Goal: Transaction & Acquisition: Book appointment/travel/reservation

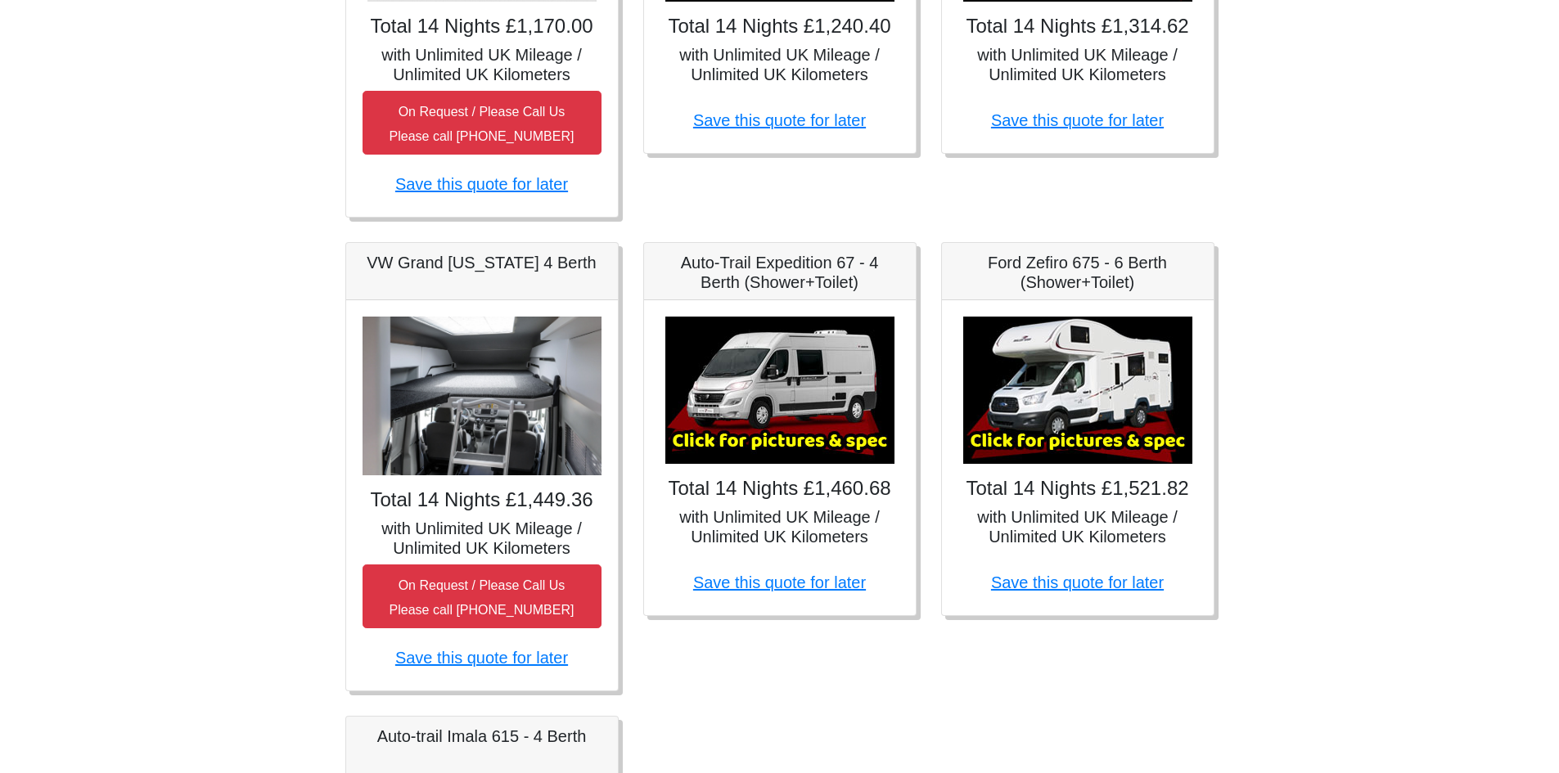
scroll to position [655, 0]
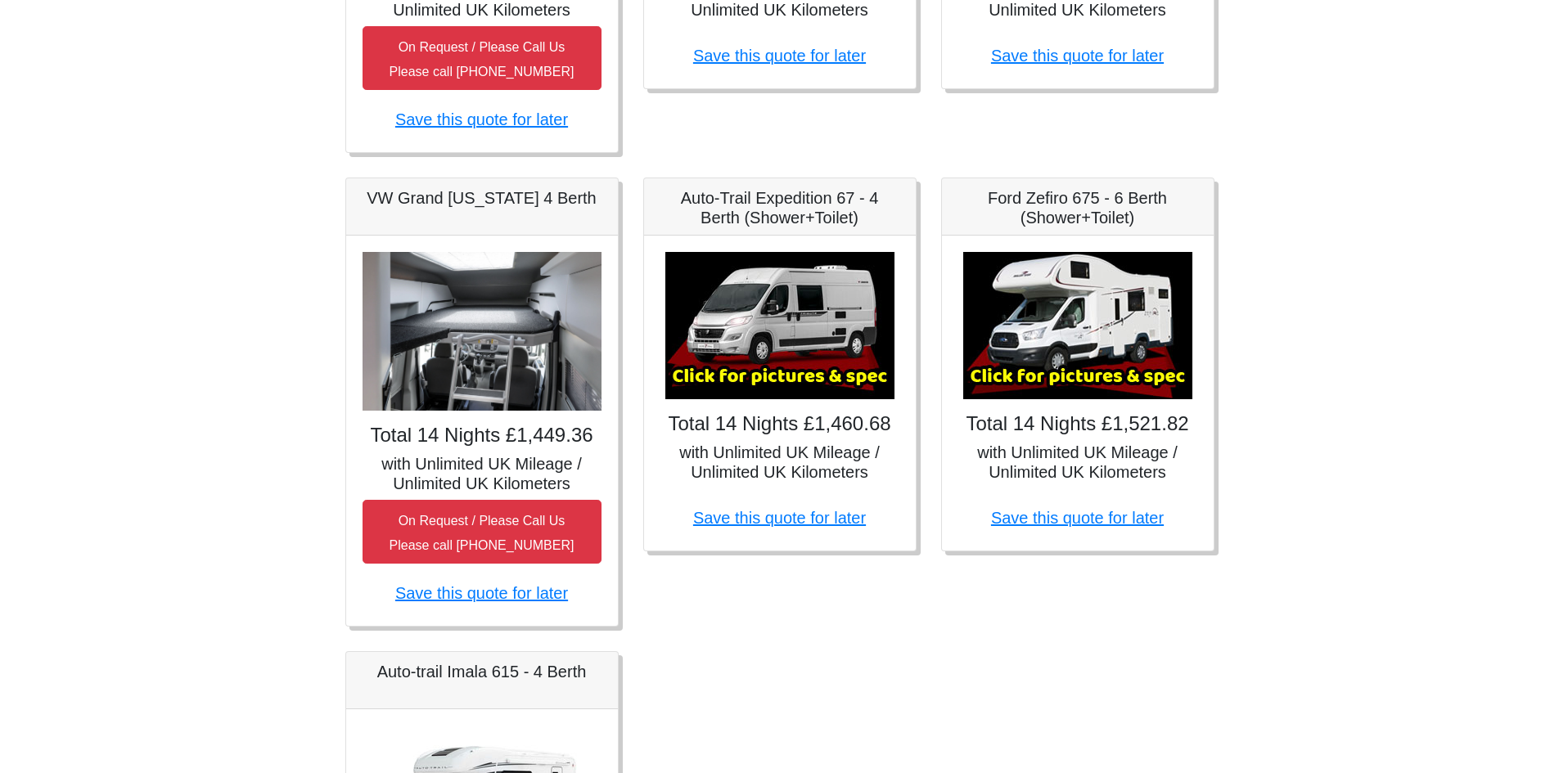
click at [780, 375] on img at bounding box center [779, 325] width 229 height 147
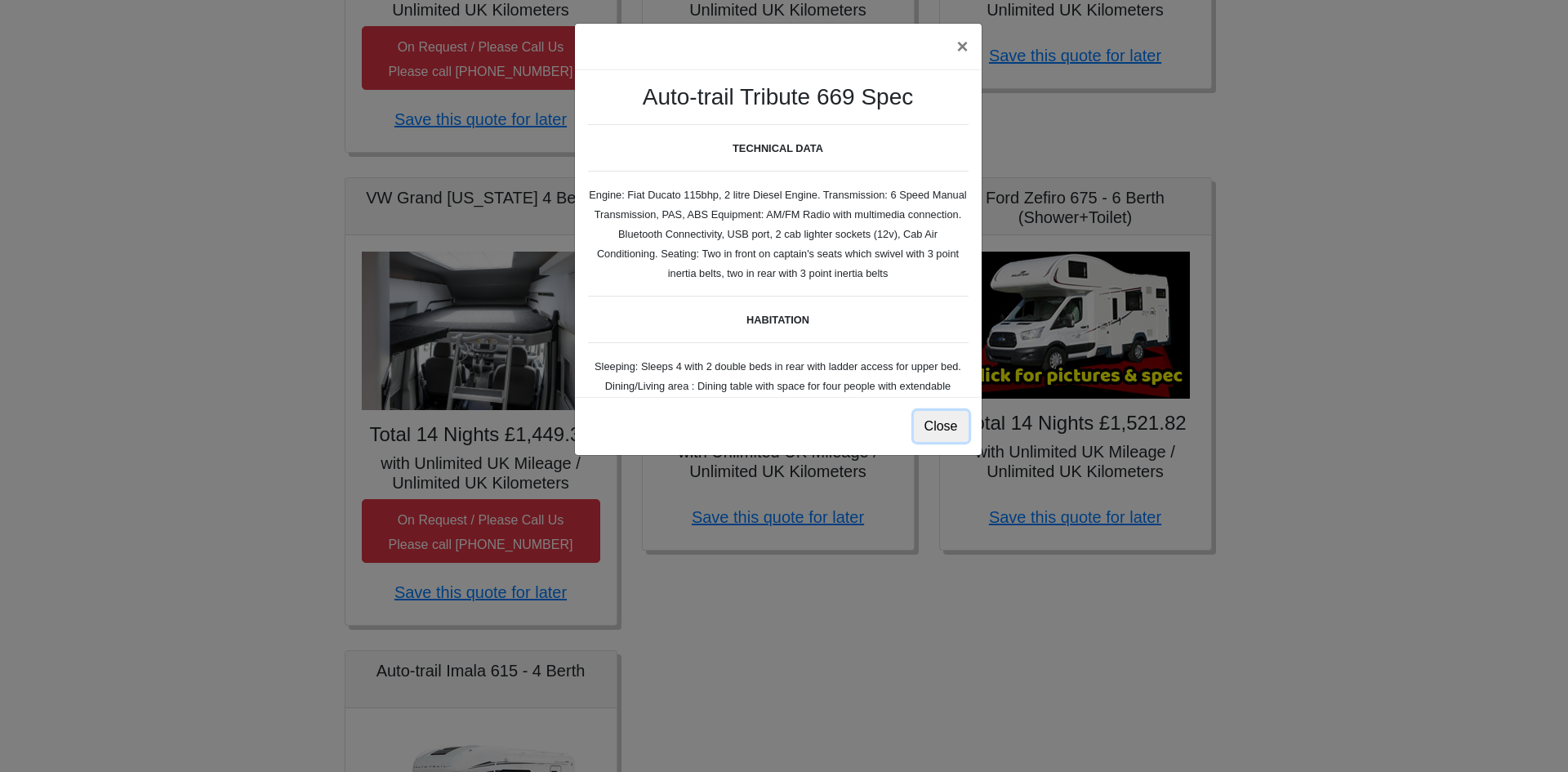
click at [941, 424] on button "Close" at bounding box center [941, 426] width 55 height 31
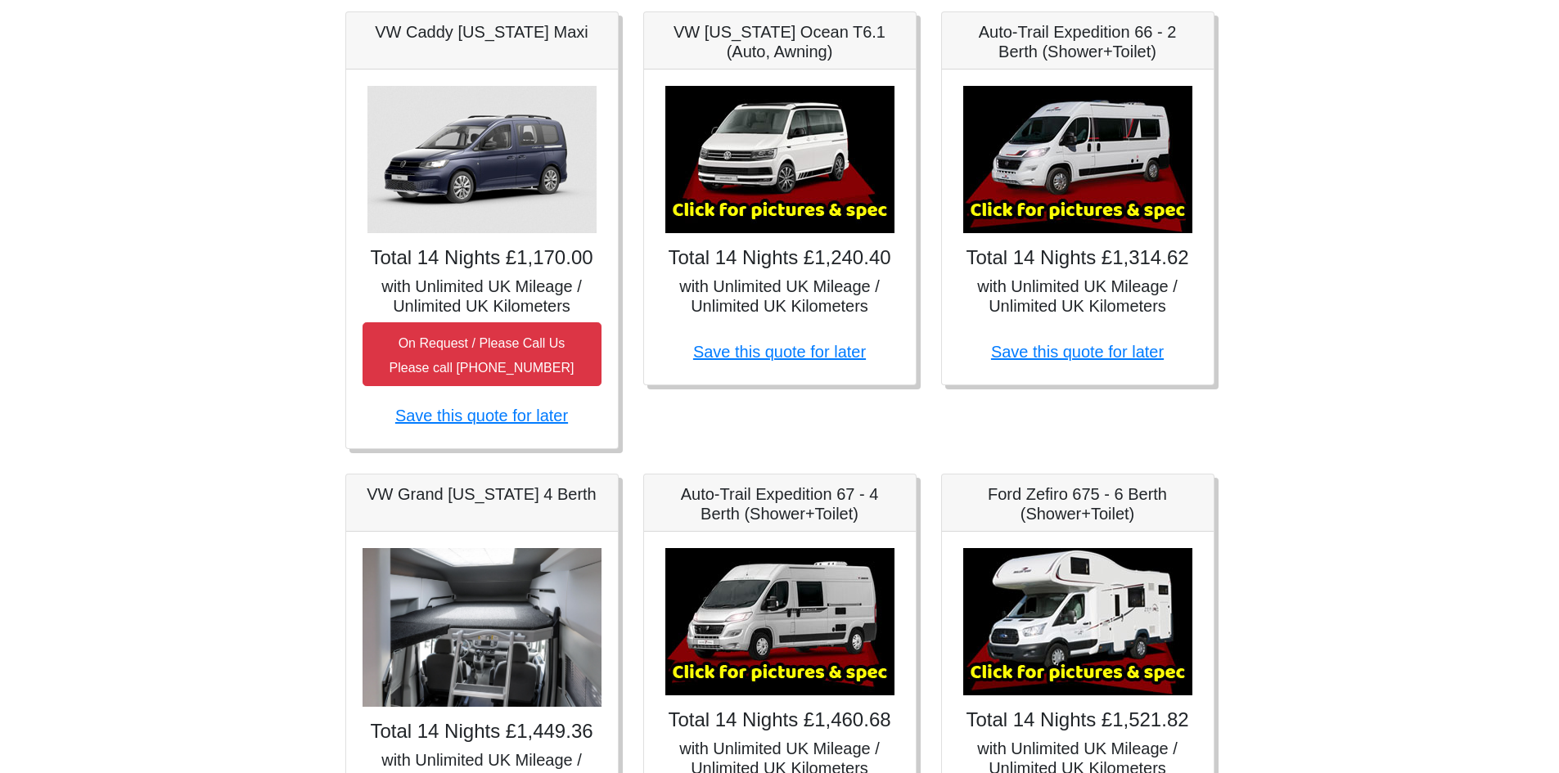
scroll to position [327, 0]
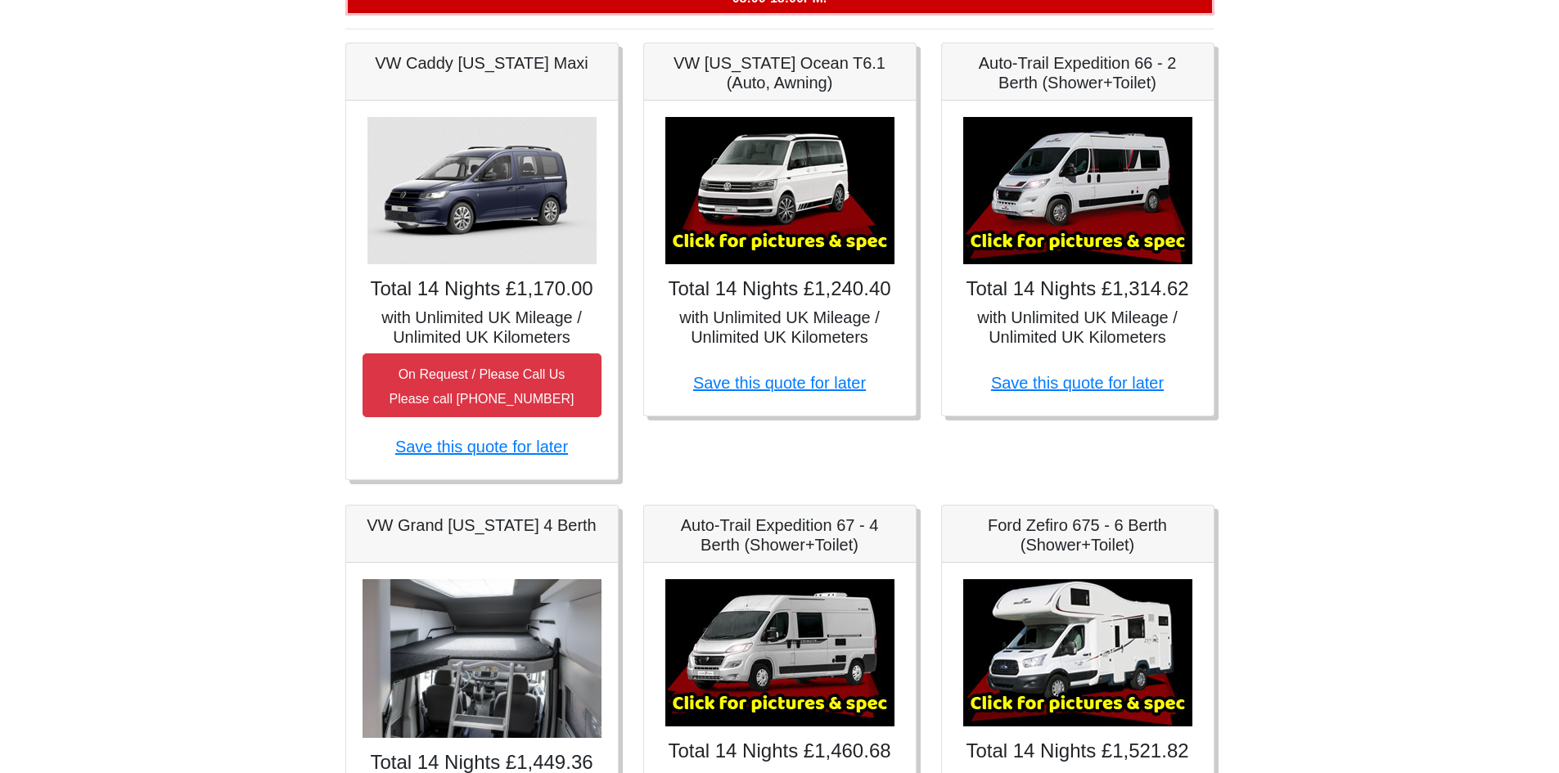
click at [1067, 235] on img at bounding box center [1077, 190] width 229 height 147
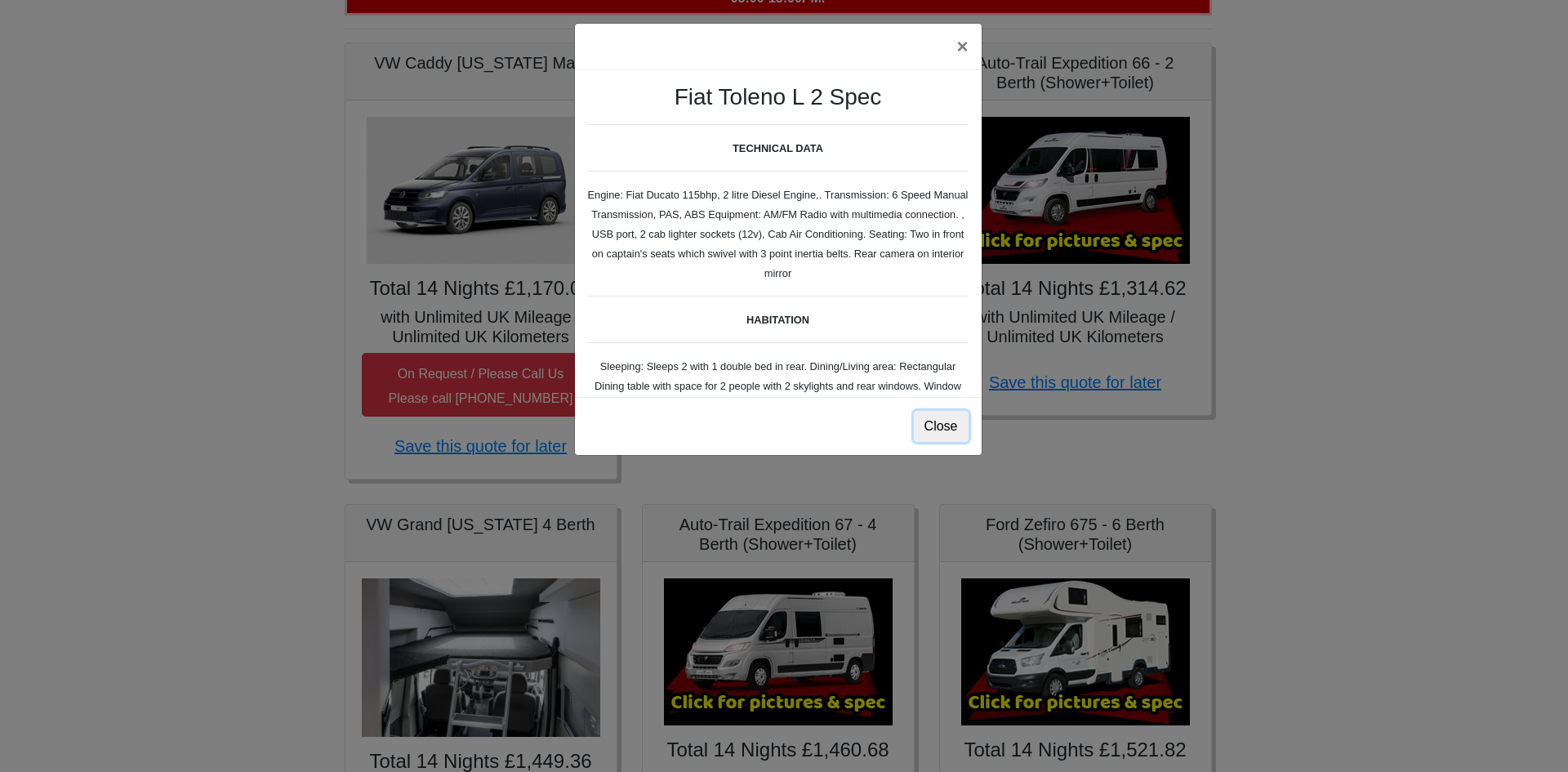
click at [948, 428] on button "Close" at bounding box center [941, 426] width 55 height 31
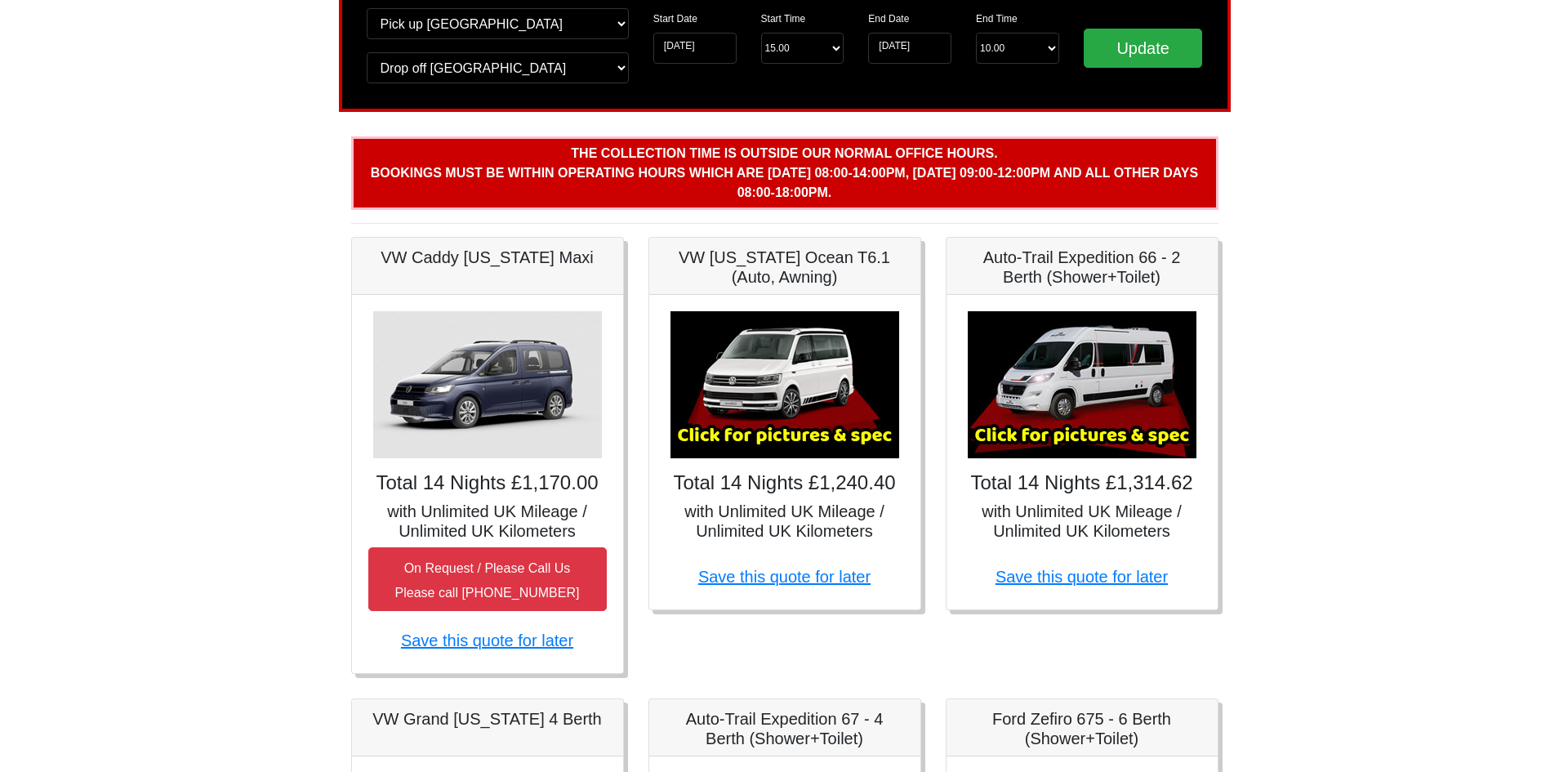
scroll to position [82, 0]
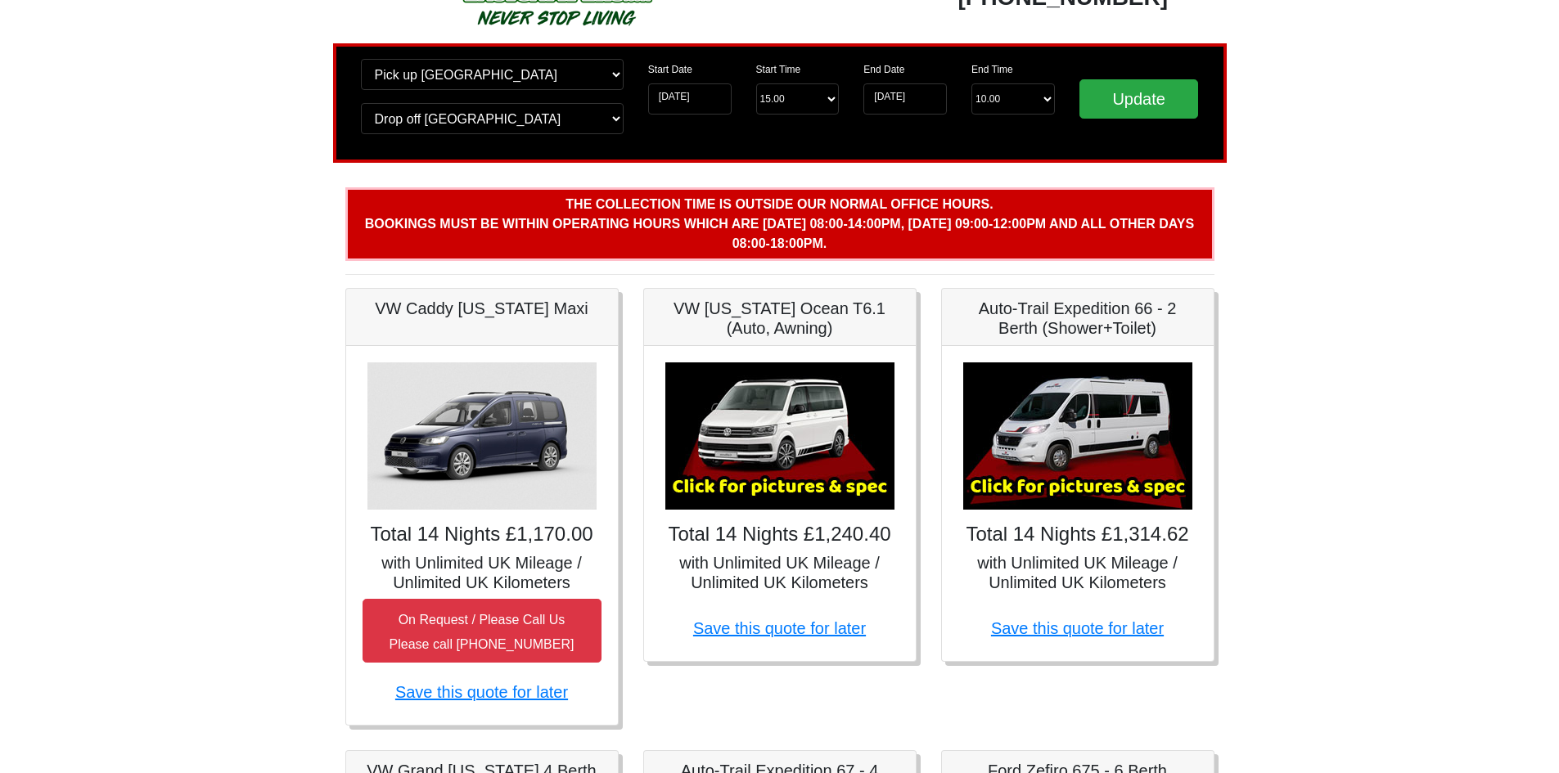
click at [1112, 417] on img at bounding box center [1077, 436] width 229 height 147
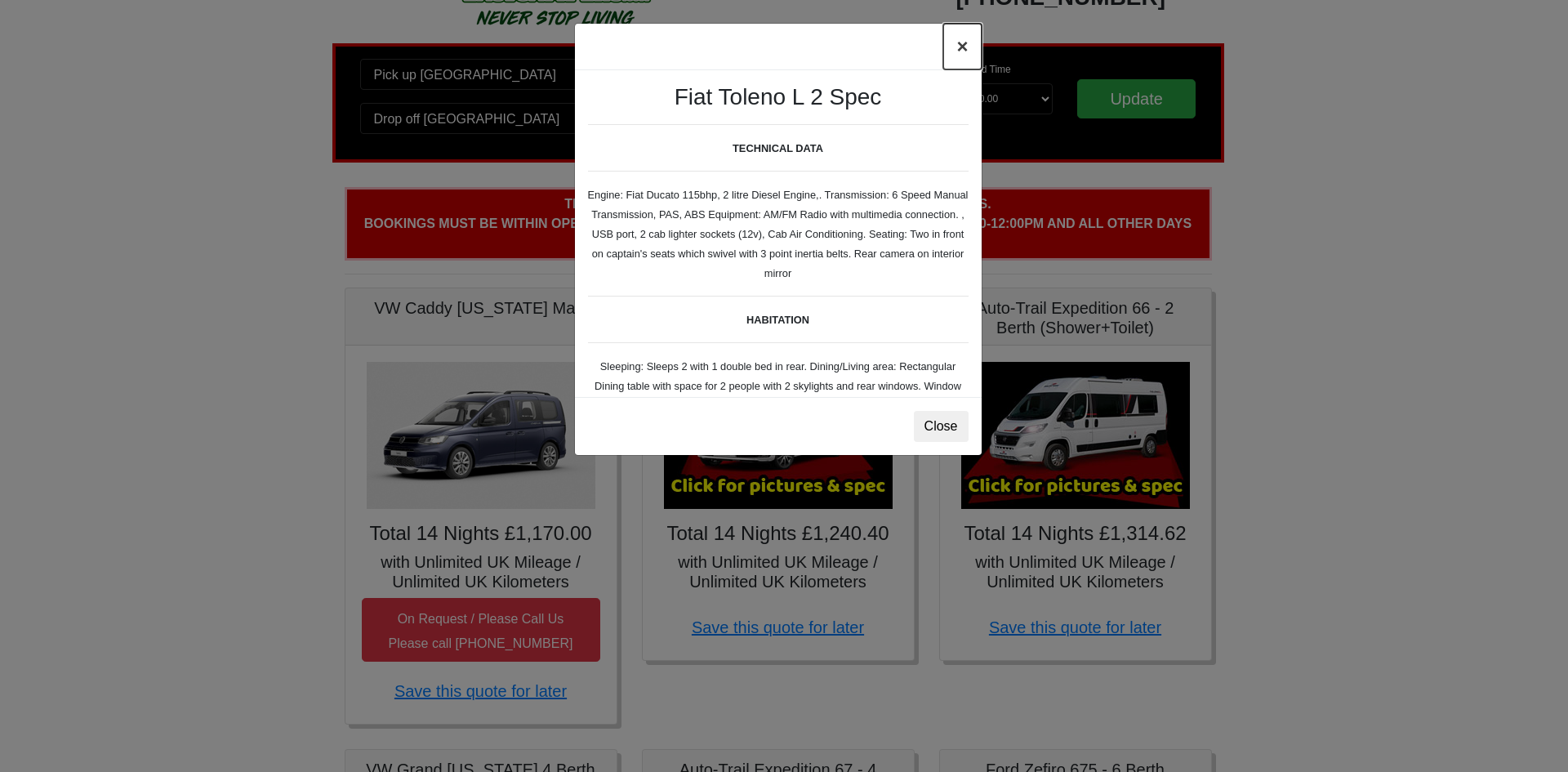
click at [961, 43] on button "×" at bounding box center [962, 47] width 38 height 46
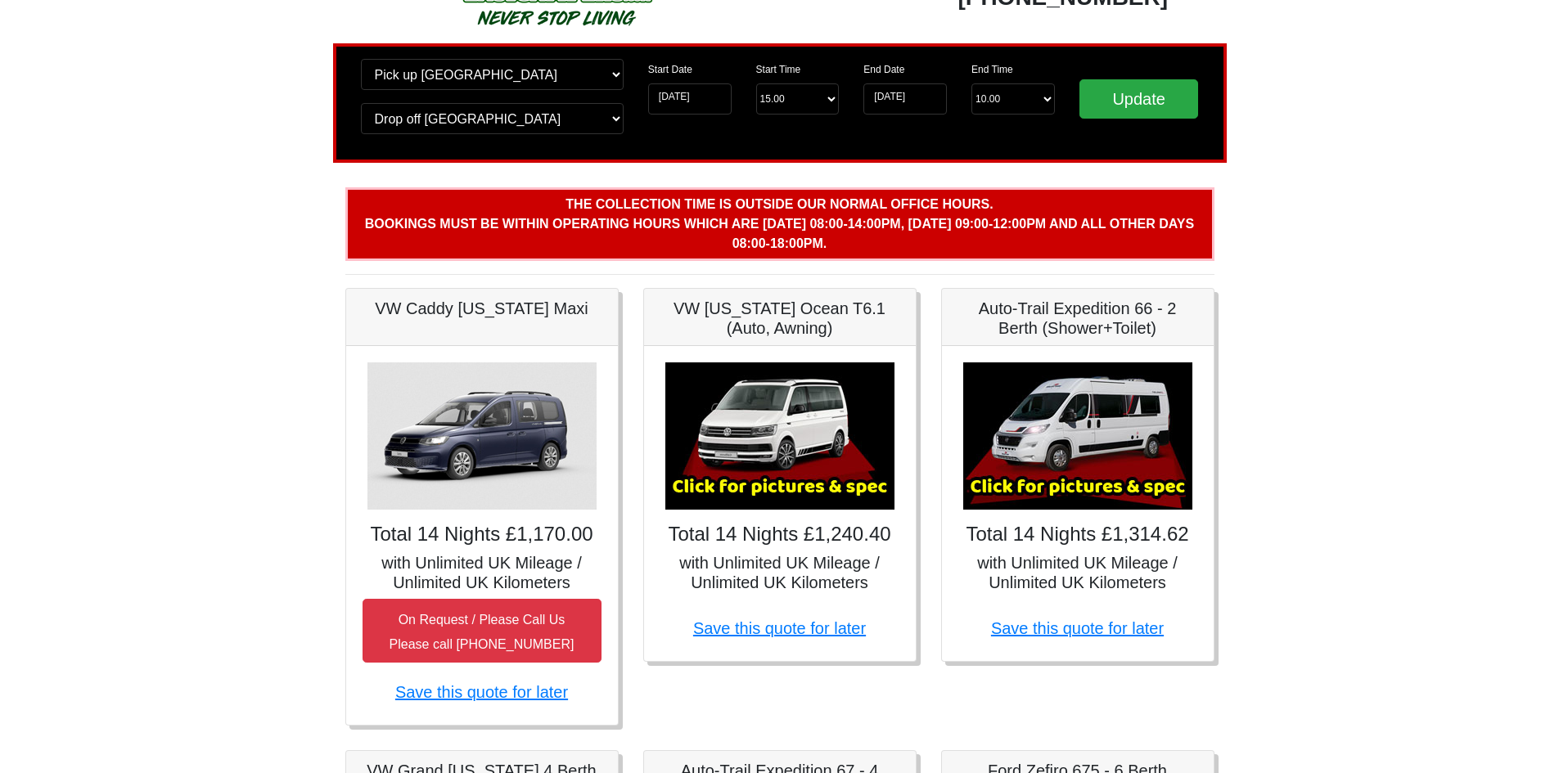
click at [1048, 537] on h4 "Total 14 Nights £1,314.62" at bounding box center [1077, 535] width 239 height 24
click at [1035, 487] on img at bounding box center [1077, 436] width 229 height 147
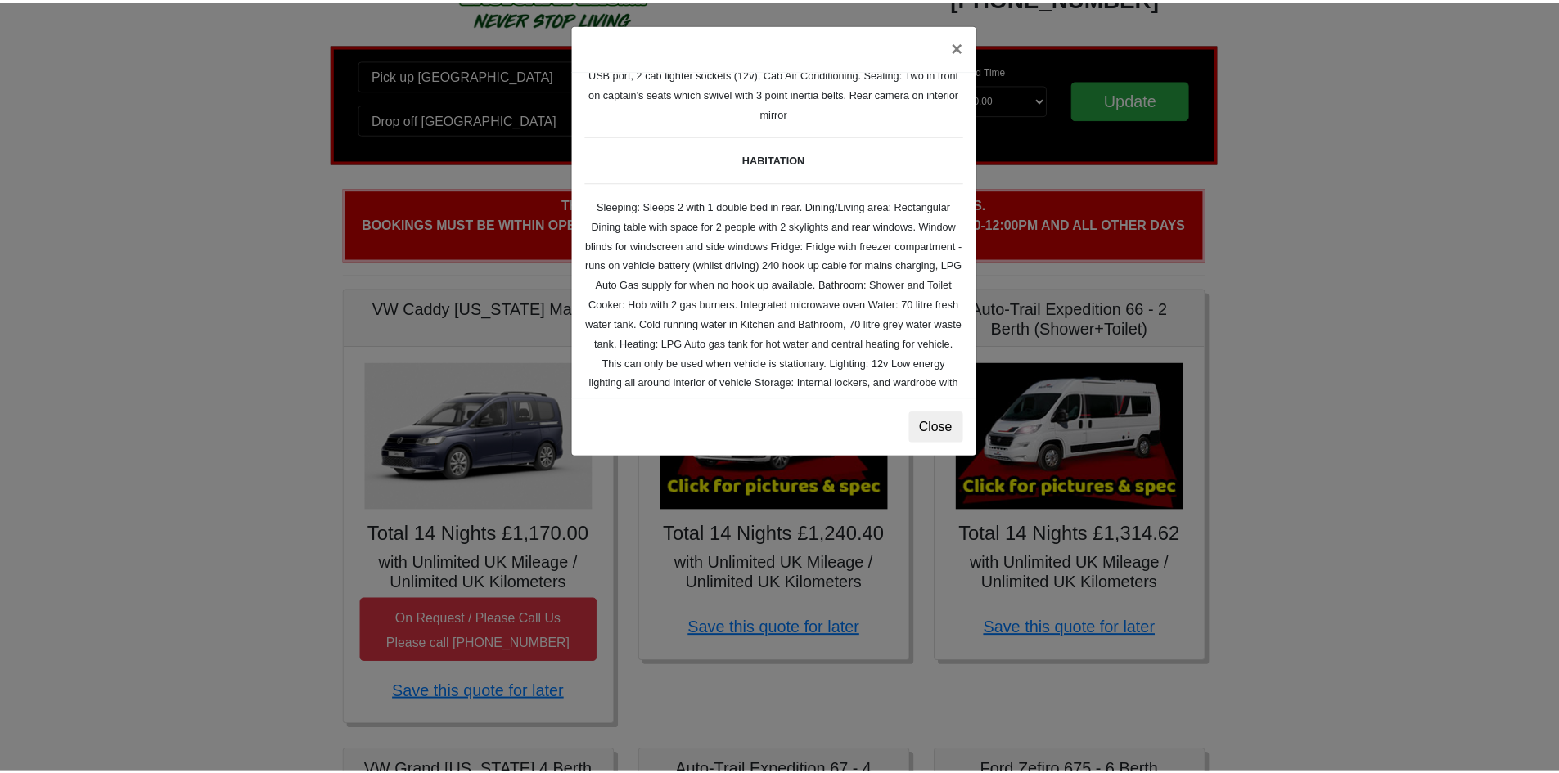
scroll to position [0, 0]
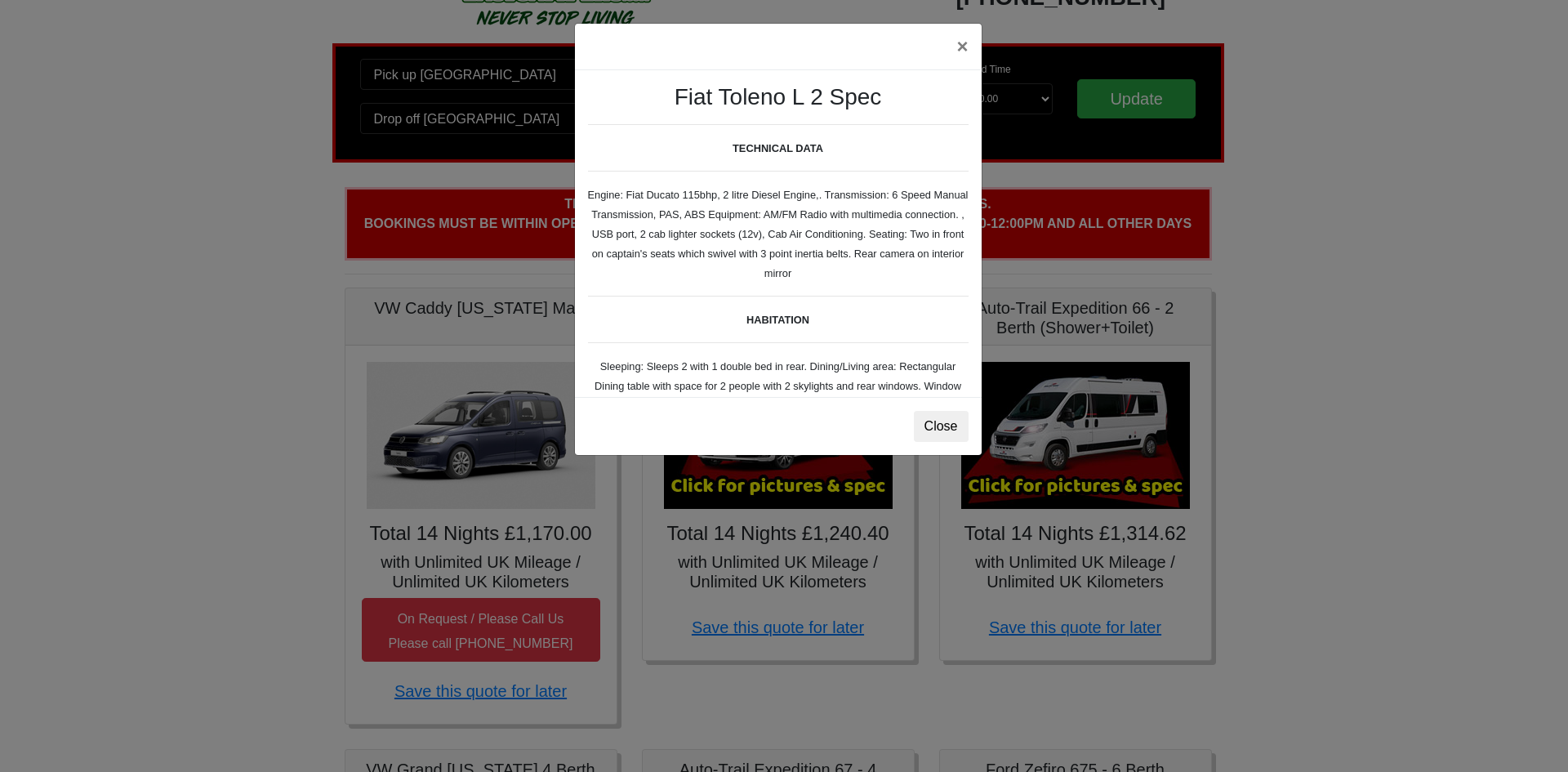
click at [1308, 327] on div "× Fiat [PERSON_NAME] L 2 Spec TECHNICAL DATA Engine: Fiat Ducato 115bhp, 2 litr…" at bounding box center [784, 386] width 1568 height 772
